Goal: Transaction & Acquisition: Purchase product/service

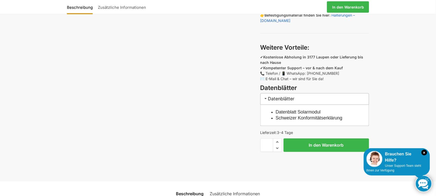
scroll to position [349, 0]
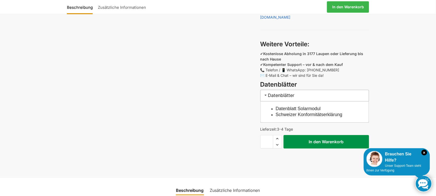
click at [305, 142] on button "In den Warenkorb" at bounding box center [326, 141] width 85 height 13
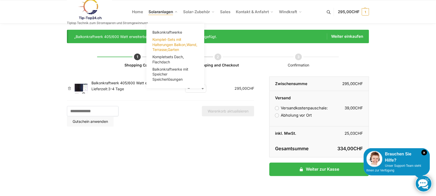
click at [167, 45] on span "Komplet-Sets mit Halterungen Balkon,Wand, Terrasse,Garten" at bounding box center [174, 44] width 45 height 14
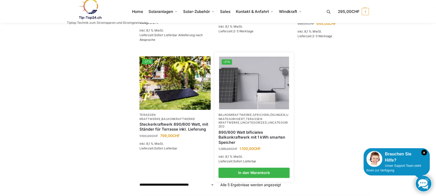
scroll to position [171, 0]
click at [262, 136] on link "890/600 Watt bificiales Balkonkraftwerk mit 1 kWh smarten Speicher" at bounding box center [253, 137] width 71 height 15
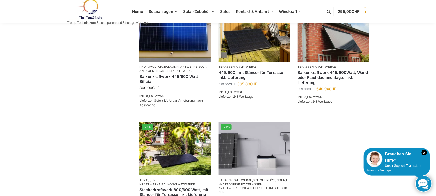
scroll to position [103, 0]
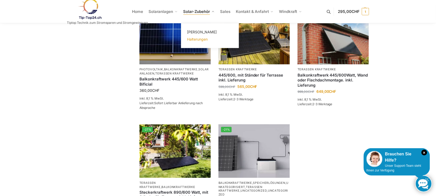
click at [206, 39] on span "Halterungen" at bounding box center [197, 39] width 21 height 4
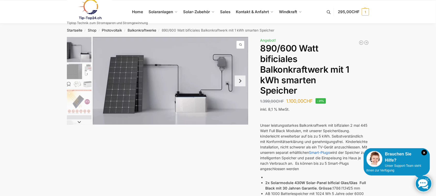
click at [243, 85] on button "Next slide" at bounding box center [240, 80] width 11 height 11
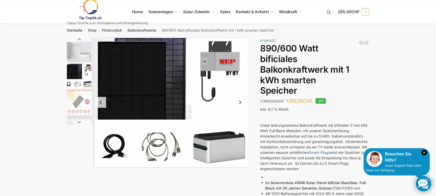
click at [244, 100] on button "Next slide" at bounding box center [240, 102] width 11 height 11
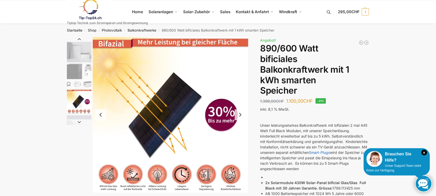
click at [241, 114] on button "Next slide" at bounding box center [240, 114] width 11 height 11
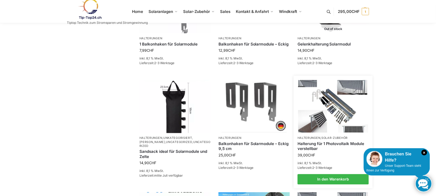
scroll to position [198, 0]
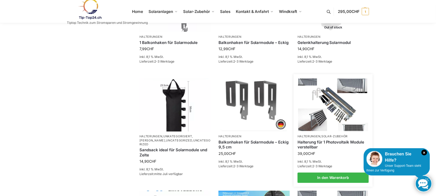
click at [336, 111] on img at bounding box center [333, 105] width 70 height 52
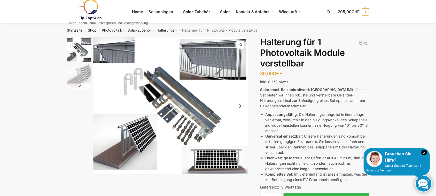
click at [221, 69] on img "1 / 2" at bounding box center [170, 105] width 155 height 137
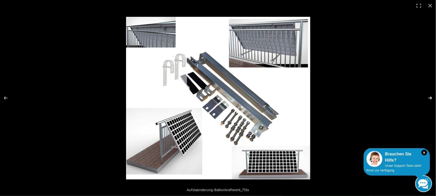
click at [426, 97] on button "Next (arrow right)" at bounding box center [427, 98] width 18 height 26
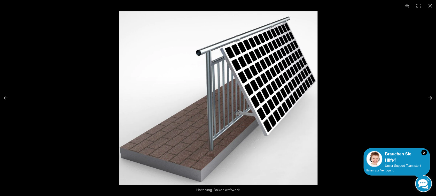
click at [427, 97] on button "Next (arrow right)" at bounding box center [427, 98] width 18 height 26
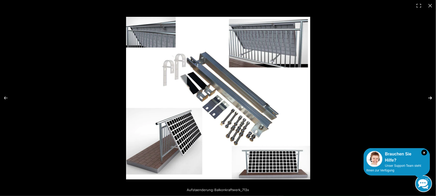
click at [427, 97] on button "Next (arrow right)" at bounding box center [427, 98] width 18 height 26
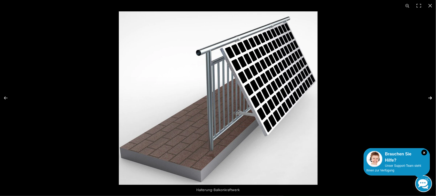
click at [427, 97] on button "Next (arrow right)" at bounding box center [427, 98] width 18 height 26
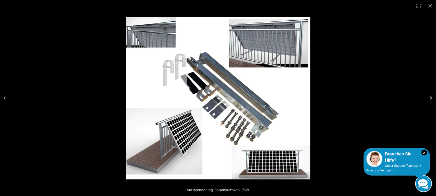
click at [427, 97] on button "Next (arrow right)" at bounding box center [427, 98] width 18 height 26
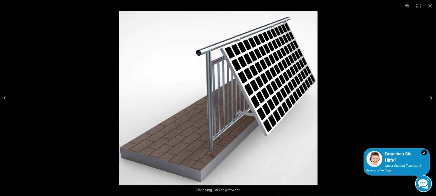
click at [427, 97] on button "Next (arrow right)" at bounding box center [427, 98] width 18 height 26
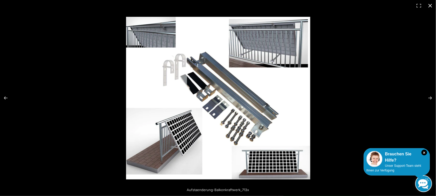
click at [429, 6] on button "Close (Esc)" at bounding box center [430, 5] width 11 height 11
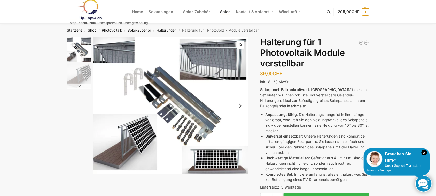
click at [222, 12] on span "Sales" at bounding box center [225, 11] width 10 height 5
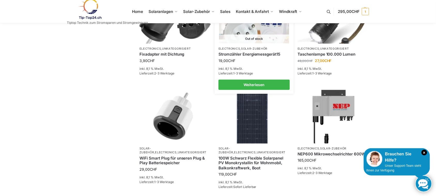
scroll to position [160, 0]
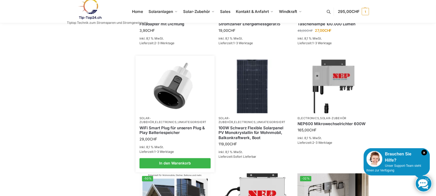
click at [203, 99] on img at bounding box center [175, 86] width 70 height 52
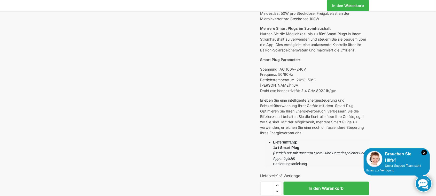
scroll to position [227, 0]
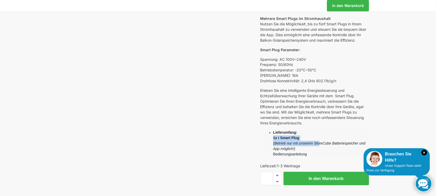
drag, startPoint x: 318, startPoint y: 144, endPoint x: 367, endPoint y: 139, distance: 48.9
click at [367, 139] on li "Lieferumfang: 1x i Smart Plug (Betrieb nur mit unserem StoreCube Batteriespeich…" at bounding box center [321, 143] width 96 height 27
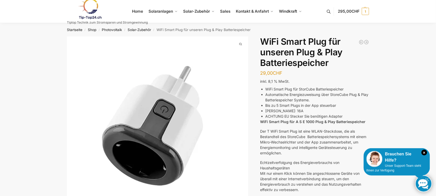
scroll to position [0, 0]
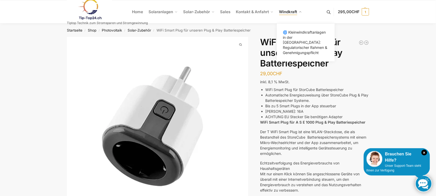
click at [293, 12] on span "Windkraft" at bounding box center [288, 11] width 18 height 5
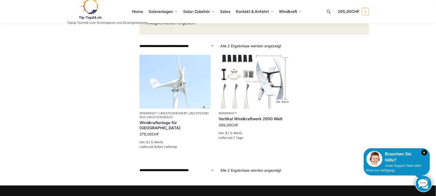
scroll to position [219, 0]
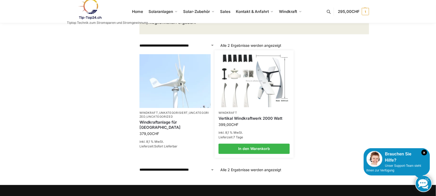
click at [247, 116] on link "Vertikal Windkraftwerk 2000 Watt" at bounding box center [253, 118] width 71 height 5
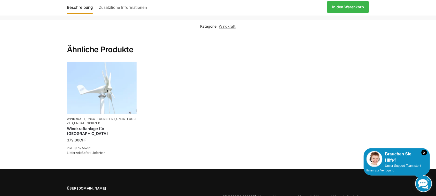
scroll to position [554, 0]
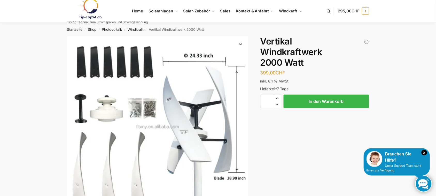
scroll to position [0, 0]
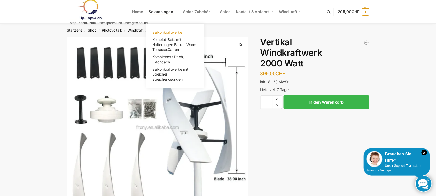
click at [167, 31] on span "Balkonkraftwerke" at bounding box center [167, 32] width 30 height 4
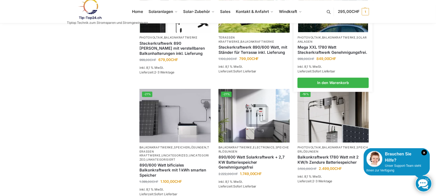
scroll to position [377, 0]
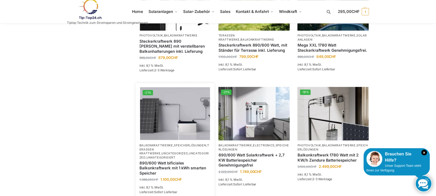
click at [178, 126] on img at bounding box center [175, 113] width 70 height 52
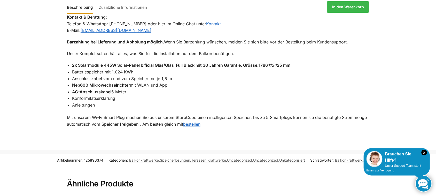
scroll to position [462, 0]
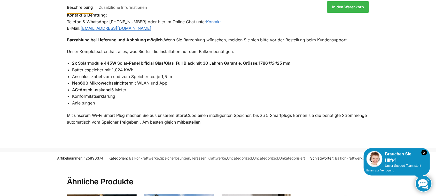
click at [195, 123] on link "bestellen" at bounding box center [191, 121] width 17 height 5
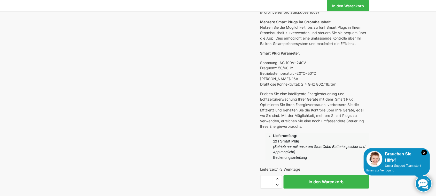
scroll to position [242, 0]
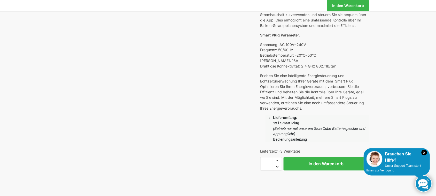
click at [283, 141] on li "Lieferumfang: 1x i Smart Plug (Betrieb nur mit unserem StoreCube Batteriespeich…" at bounding box center [321, 128] width 96 height 27
click at [286, 140] on li "Lieferumfang: 1x i Smart Plug (Betrieb nur mit unserem StoreCube Batteriespeich…" at bounding box center [321, 128] width 96 height 27
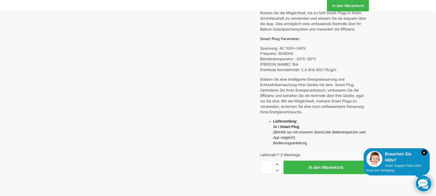
scroll to position [235, 0]
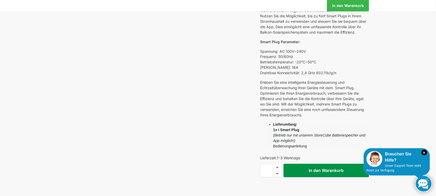
click at [313, 172] on button "In den Warenkorb" at bounding box center [326, 170] width 85 height 13
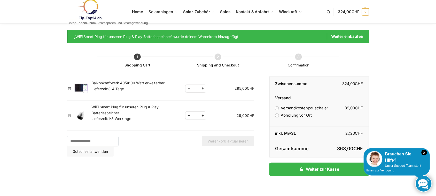
click at [278, 116] on label "Abholung vor Ort" at bounding box center [293, 115] width 37 height 5
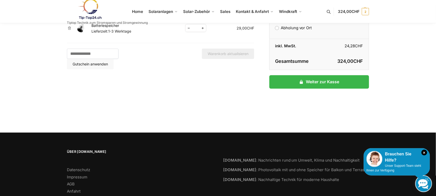
scroll to position [91, 0]
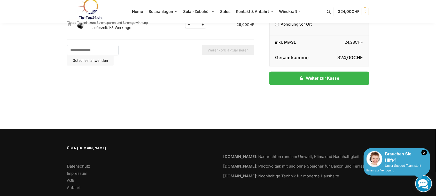
click at [408, 168] on div "× Brauchen Sie Hilfe? Unser Support-Team steht Ihnen zur Verfügung" at bounding box center [397, 161] width 66 height 27
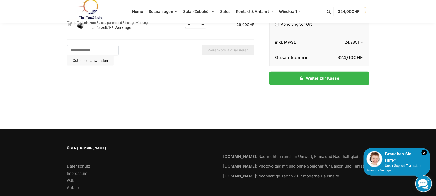
click at [423, 182] on link at bounding box center [423, 183] width 17 height 17
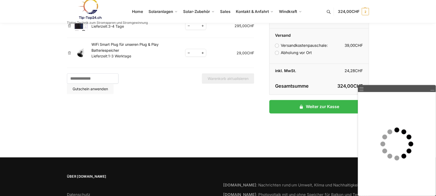
scroll to position [63, 0]
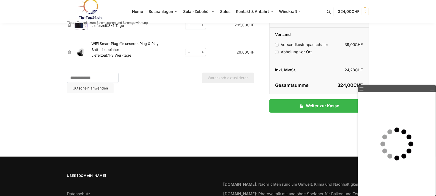
click at [433, 90] on link at bounding box center [432, 88] width 5 height 5
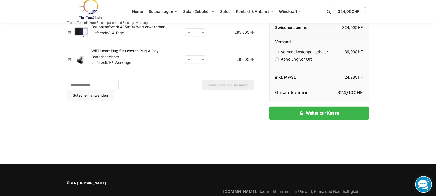
scroll to position [44, 0]
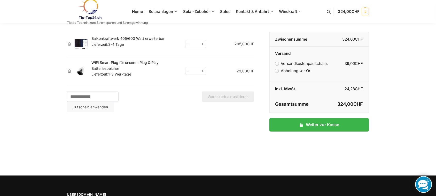
click at [72, 41] on td at bounding box center [81, 44] width 19 height 24
click at [70, 43] on link "×" at bounding box center [69, 44] width 5 height 4
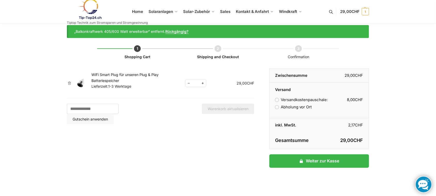
scroll to position [6, 0]
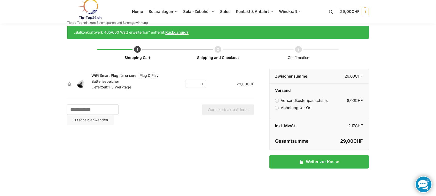
click at [291, 102] on label "Versandkostenpauschale: 8,00 CHF" at bounding box center [301, 100] width 53 height 5
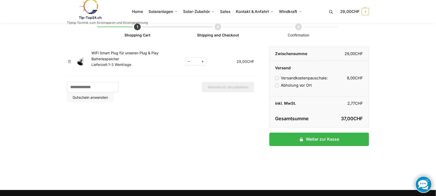
scroll to position [0, 0]
